Goal: Information Seeking & Learning: Find specific fact

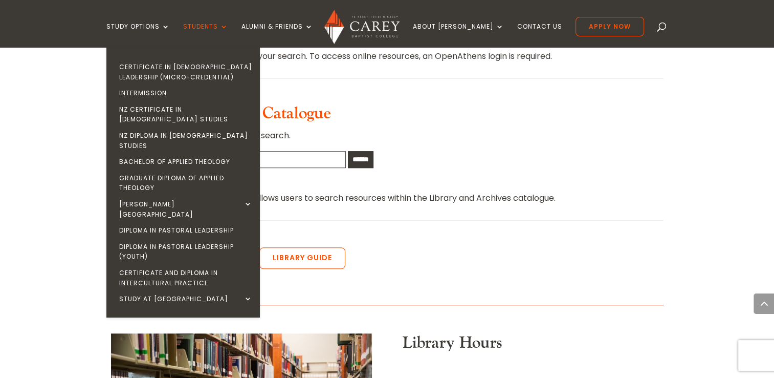
scroll to position [665, 0]
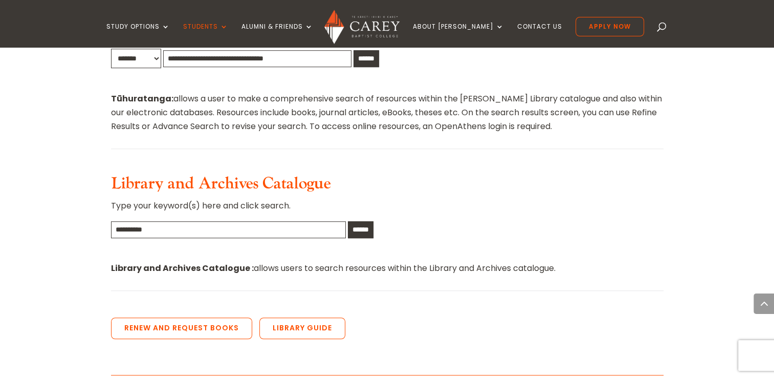
drag, startPoint x: 233, startPoint y: 127, endPoint x: 241, endPoint y: 105, distance: 24.0
click at [239, 221] on input "text" at bounding box center [228, 229] width 235 height 17
type input "*"
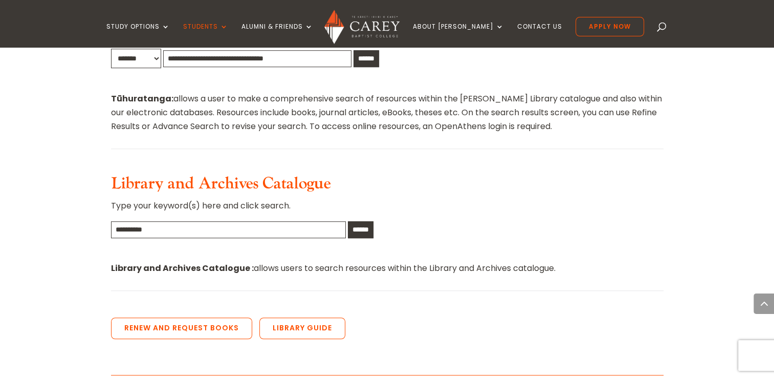
type input "*"
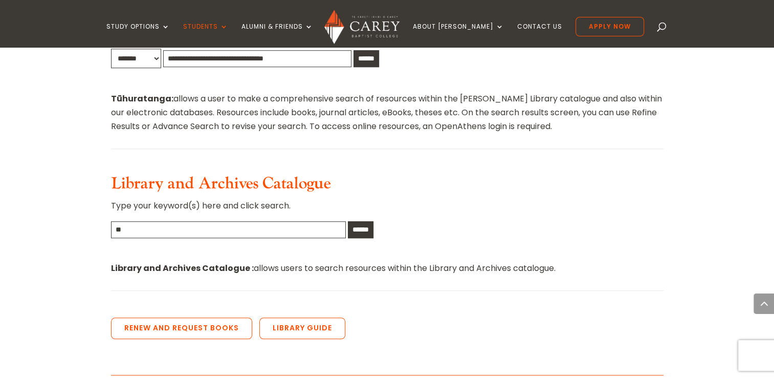
type input "*"
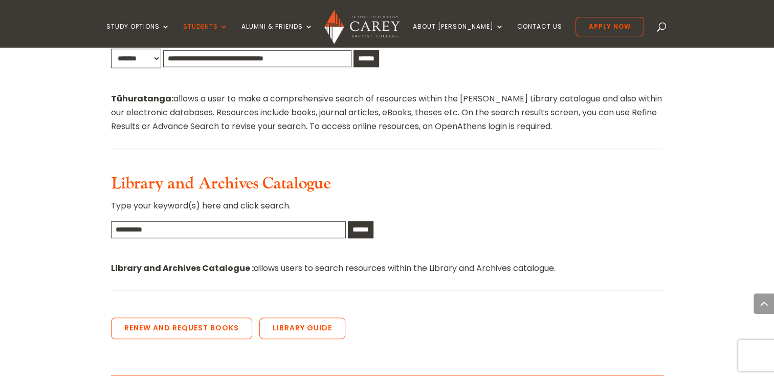
type input "*"
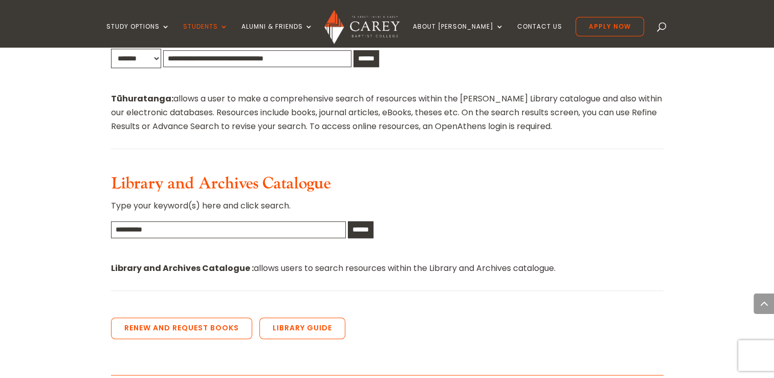
type input "*"
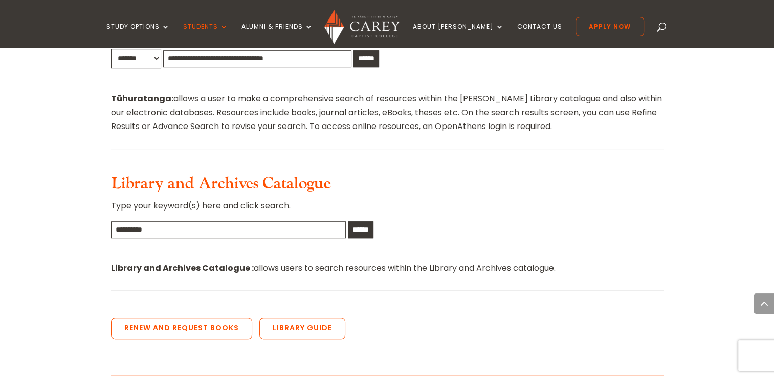
type input "*"
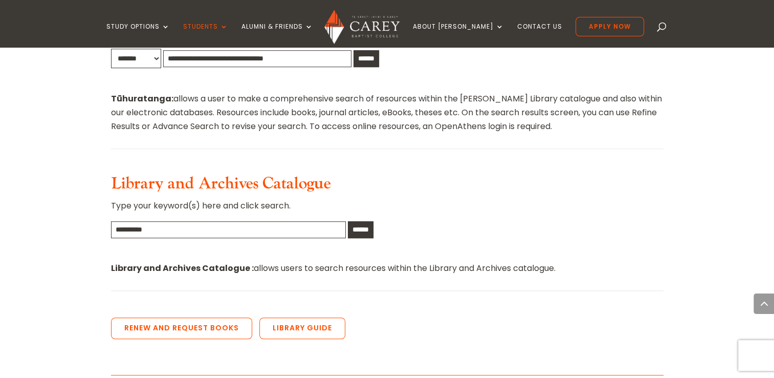
type input "*"
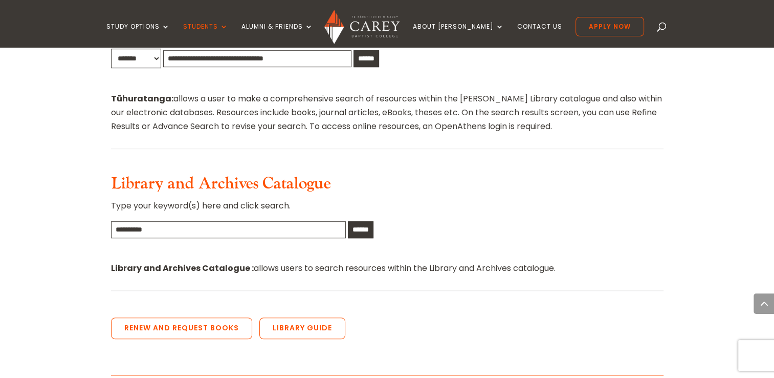
type input "*"
click at [194, 221] on input "text" at bounding box center [228, 229] width 235 height 17
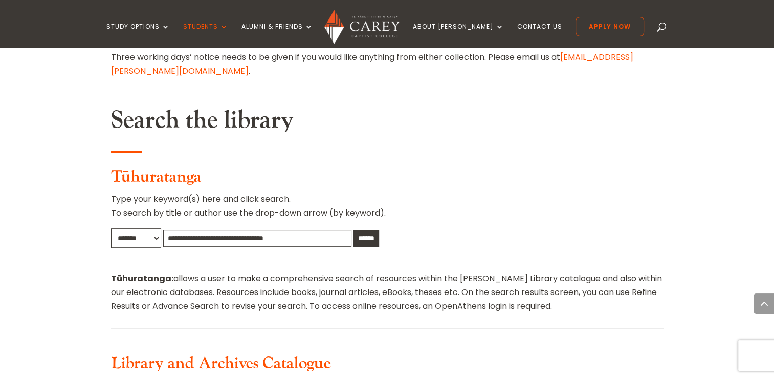
scroll to position [563, 0]
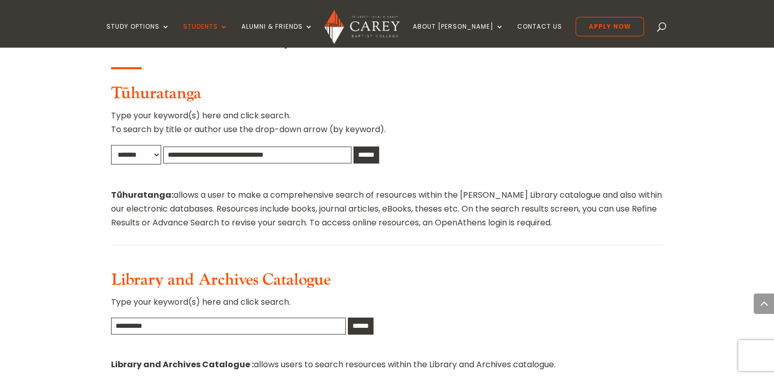
click at [147, 317] on input "text" at bounding box center [228, 325] width 235 height 17
type input "*"
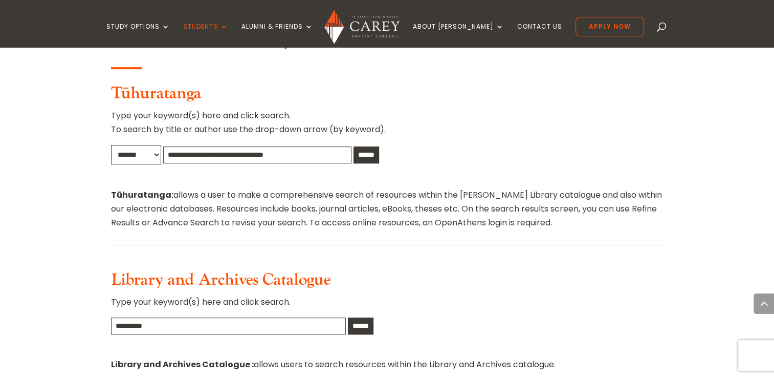
type input "*"
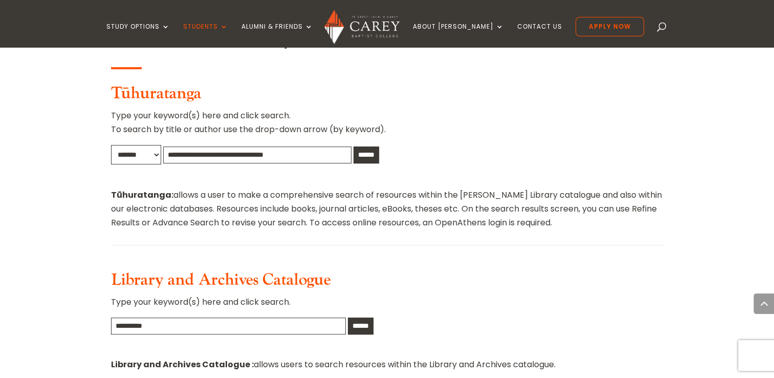
type input "*"
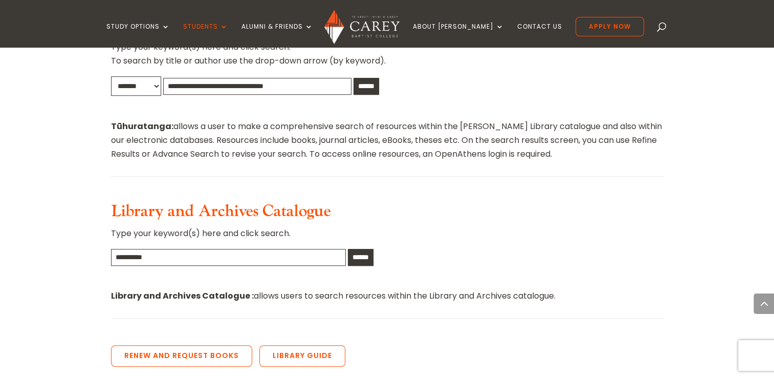
scroll to position [614, 0]
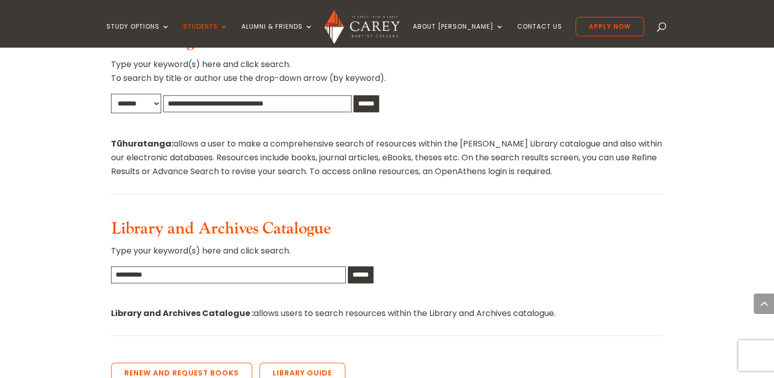
click at [176, 266] on input "text" at bounding box center [228, 274] width 235 height 17
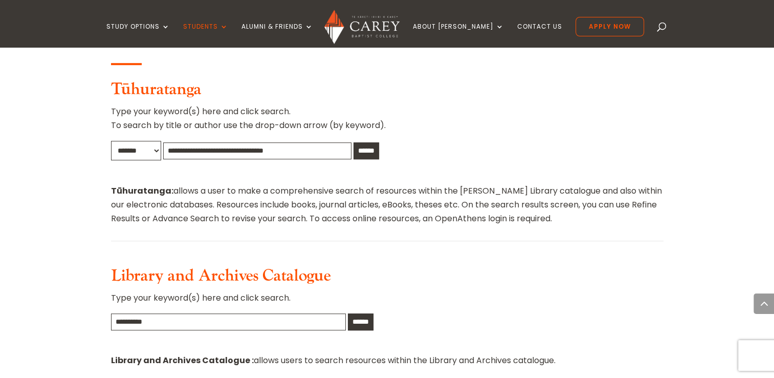
scroll to position [512, 0]
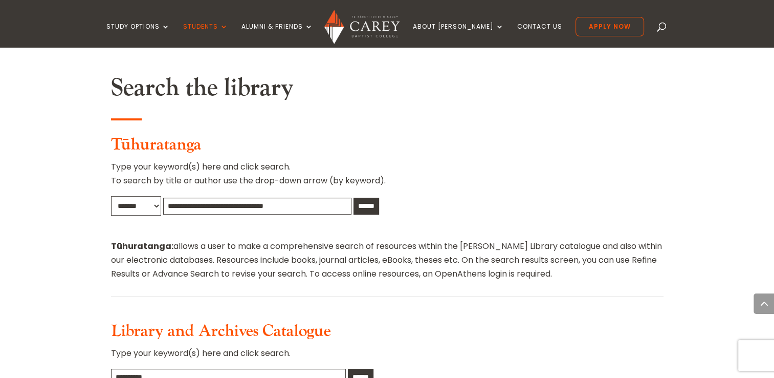
click at [252, 369] on input "text" at bounding box center [228, 377] width 235 height 17
click at [187, 369] on input "text" at bounding box center [228, 377] width 235 height 17
type input "**********"
click at [374, 369] on input "******" at bounding box center [361, 377] width 26 height 17
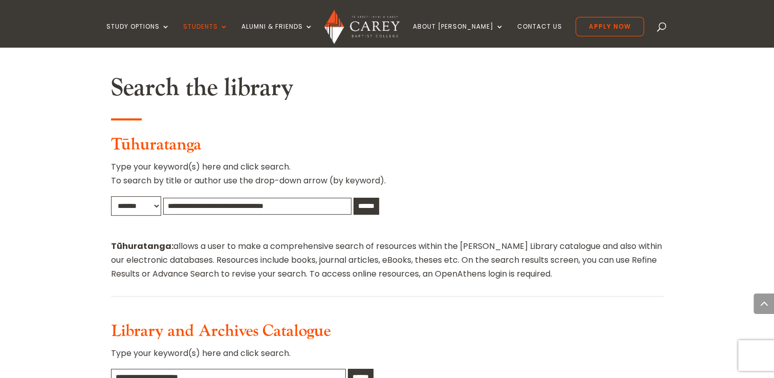
scroll to position [512, 0]
